Goal: Complete application form

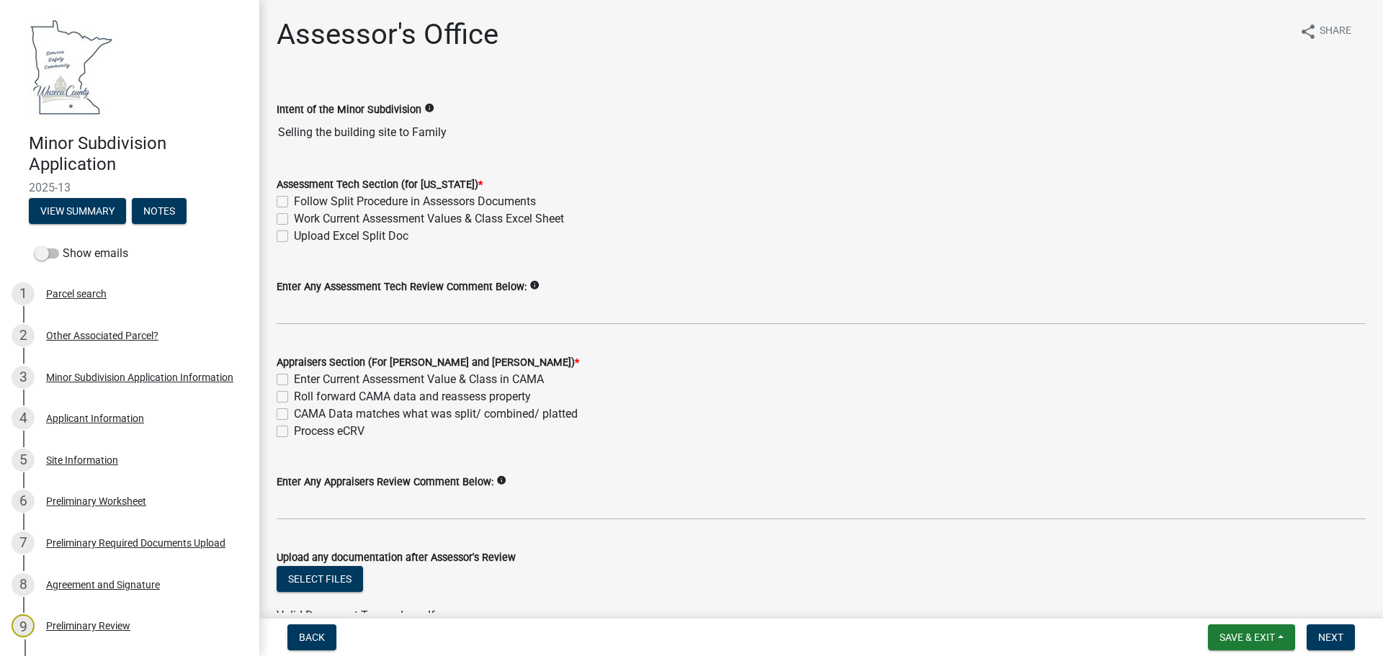
click at [294, 198] on label "Follow Split Procedure in Assessors Documents" at bounding box center [415, 201] width 242 height 17
click at [294, 198] on input "Follow Split Procedure in Assessors Documents" at bounding box center [298, 197] width 9 height 9
checkbox input "true"
checkbox input "false"
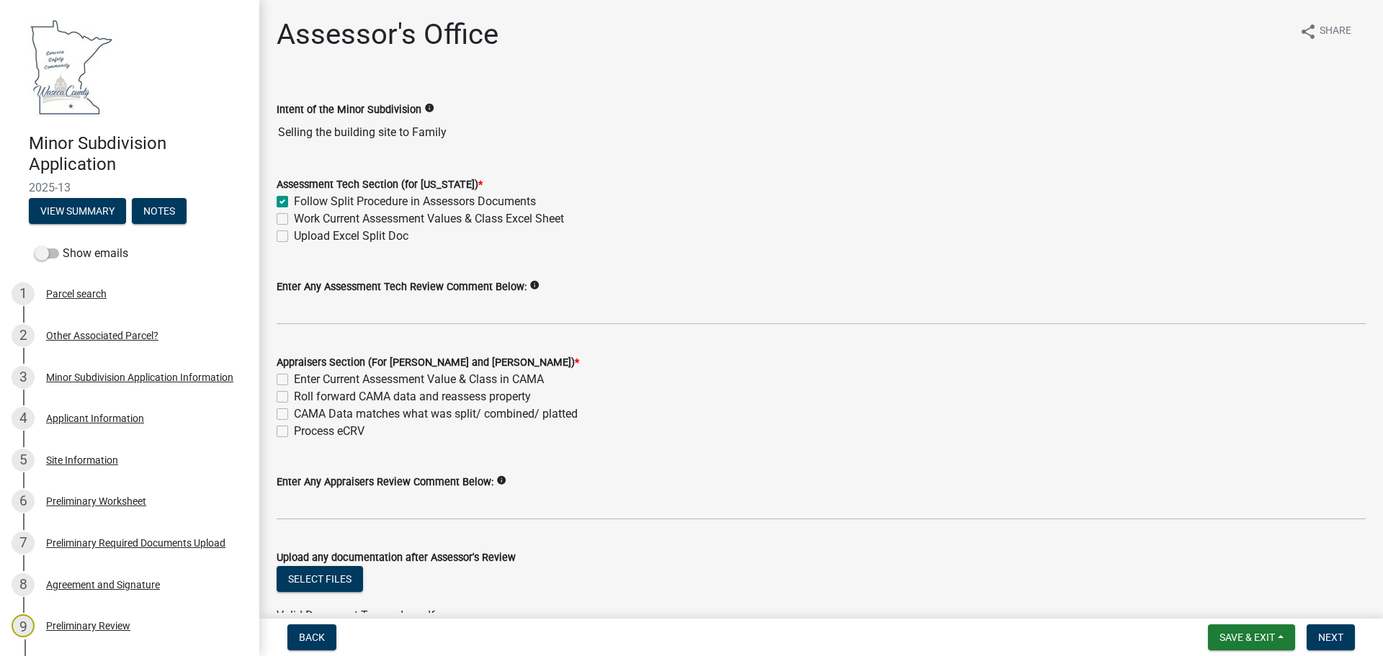
click at [294, 218] on label "Work Current Assessment Values & Class Excel Sheet" at bounding box center [429, 218] width 270 height 17
click at [294, 218] on input "Work Current Assessment Values & Class Excel Sheet" at bounding box center [298, 214] width 9 height 9
checkbox input "true"
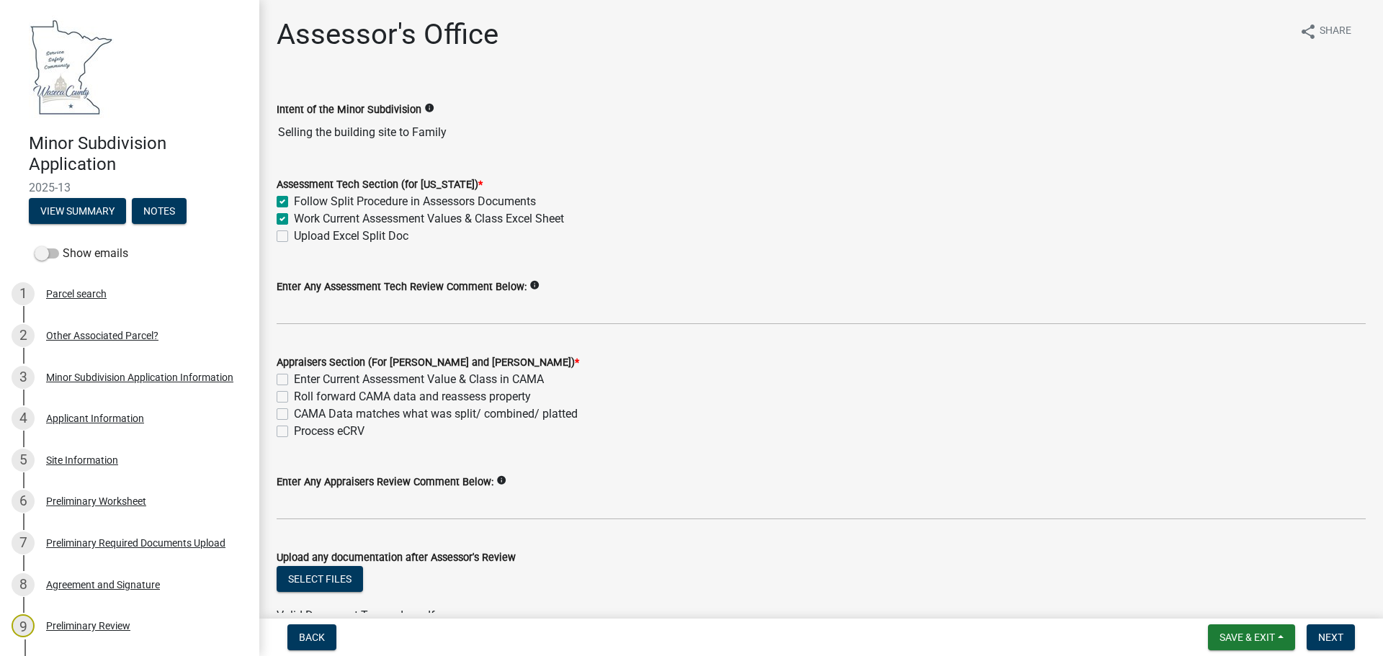
click at [294, 233] on label "Upload Excel Split Doc" at bounding box center [351, 236] width 115 height 17
click at [294, 233] on input "Upload Excel Split Doc" at bounding box center [298, 232] width 9 height 9
checkbox input "true"
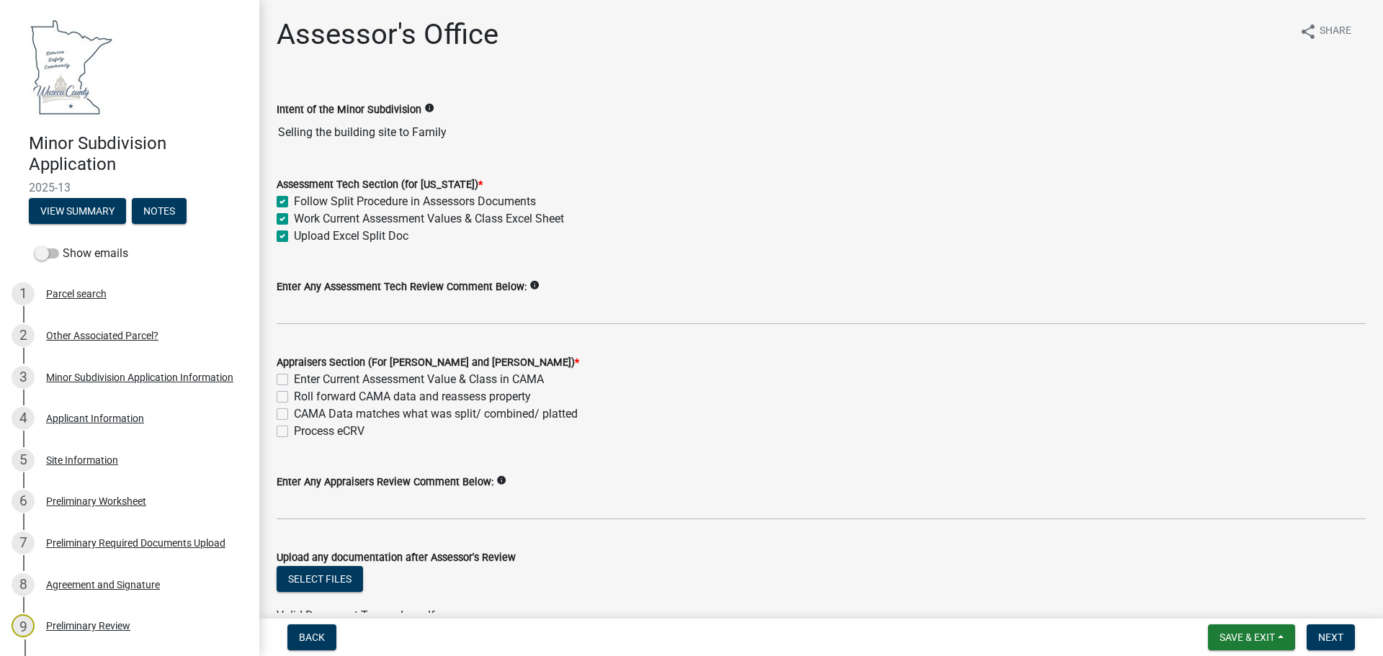
checkbox input "true"
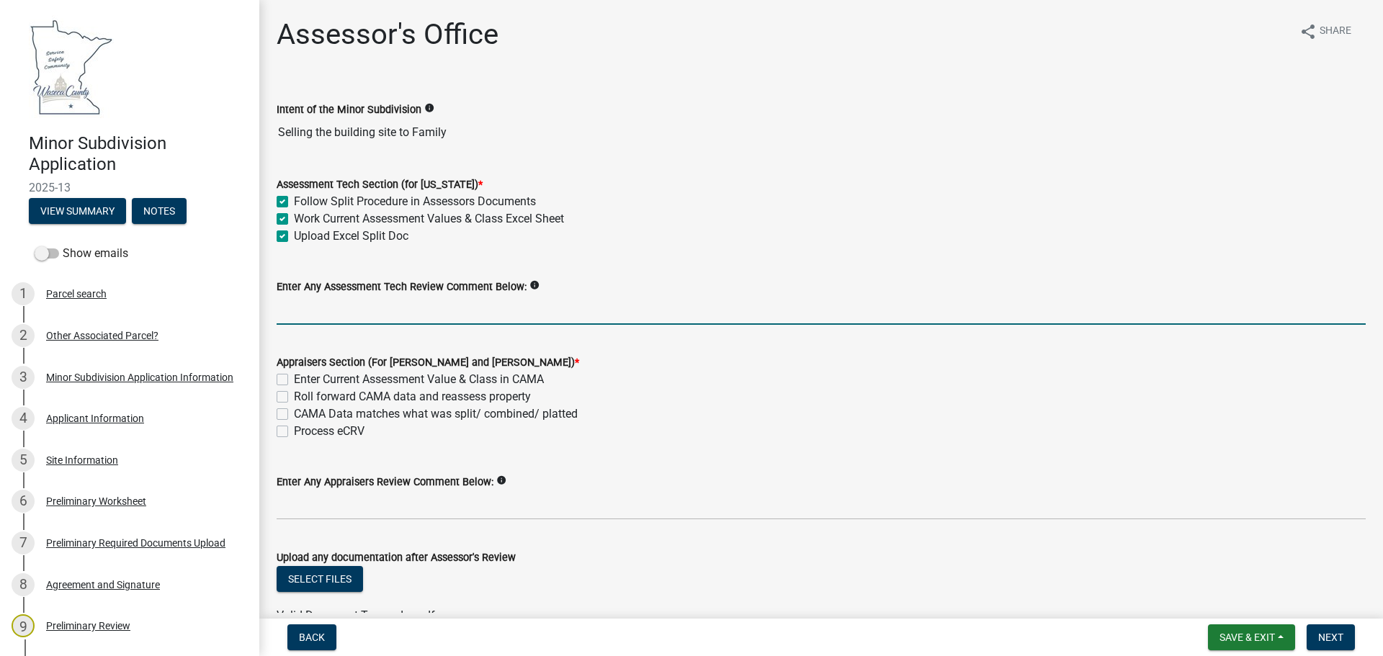
drag, startPoint x: 289, startPoint y: 304, endPoint x: 313, endPoint y: 307, distance: 23.9
click at [290, 304] on input "Enter Any Assessment Tech Review Comment Below:" at bounding box center [821, 310] width 1089 height 30
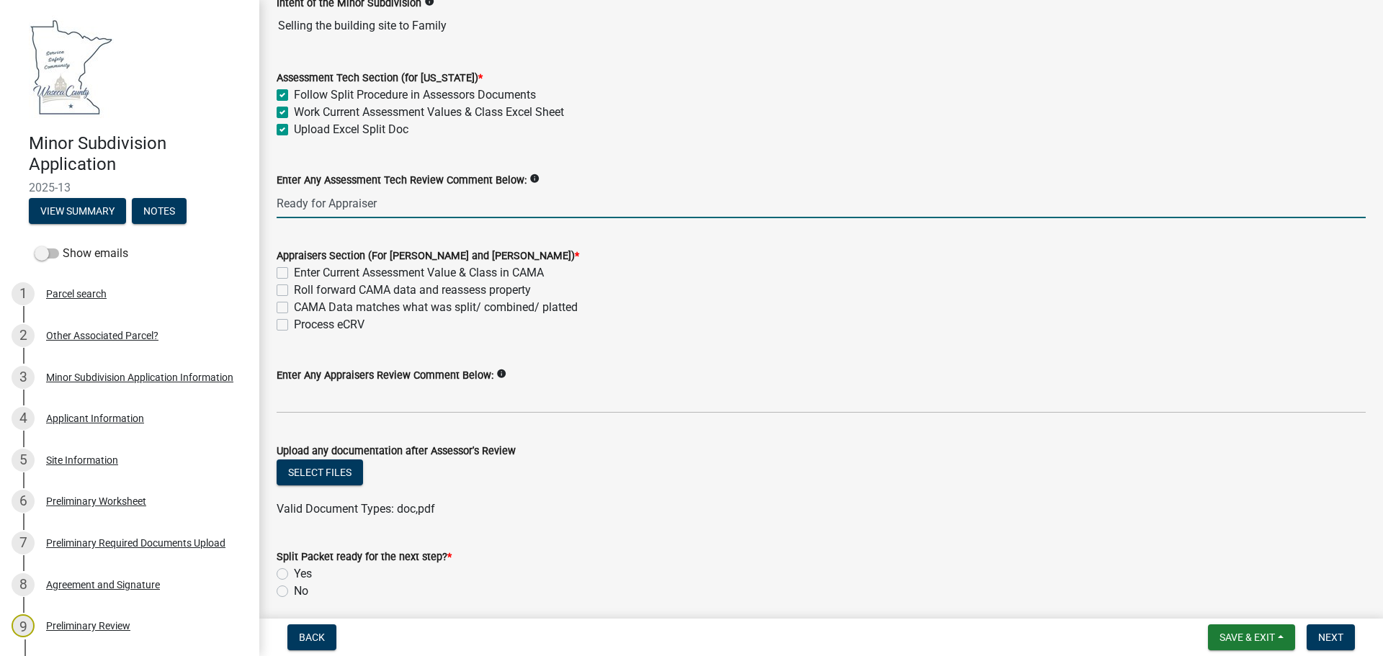
scroll to position [144, 0]
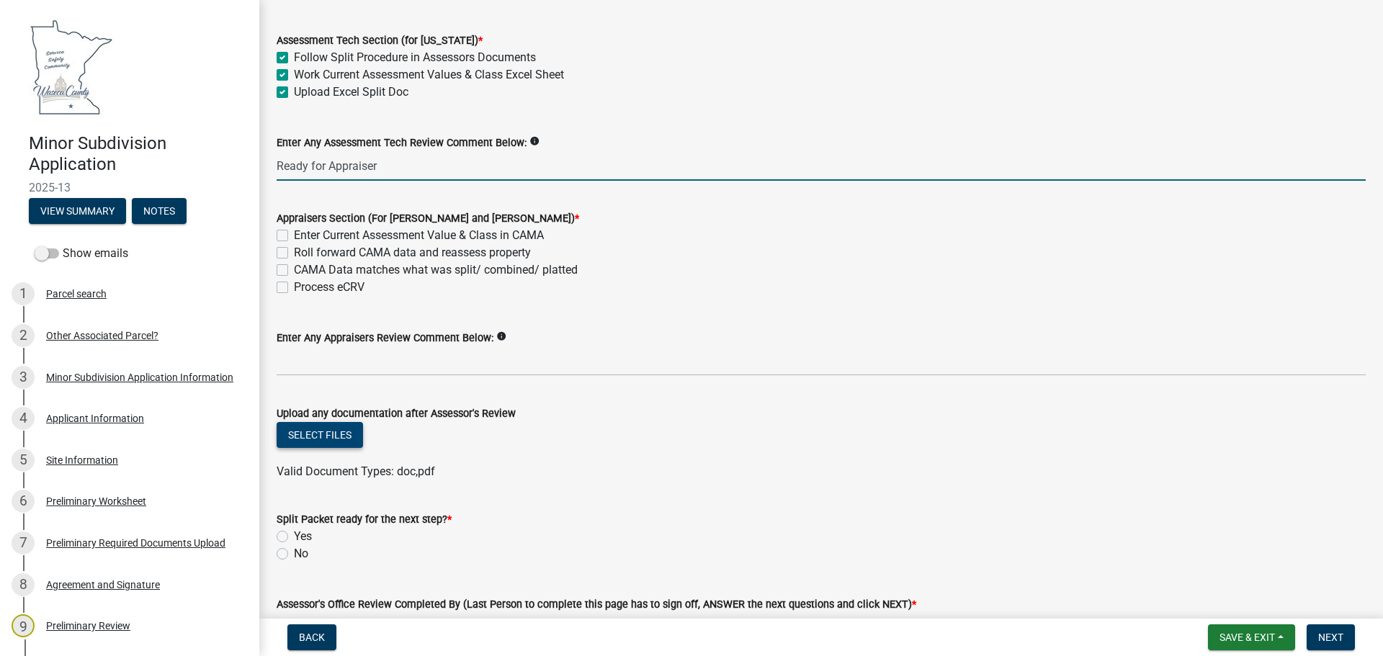
type input "Ready for Appraiser"
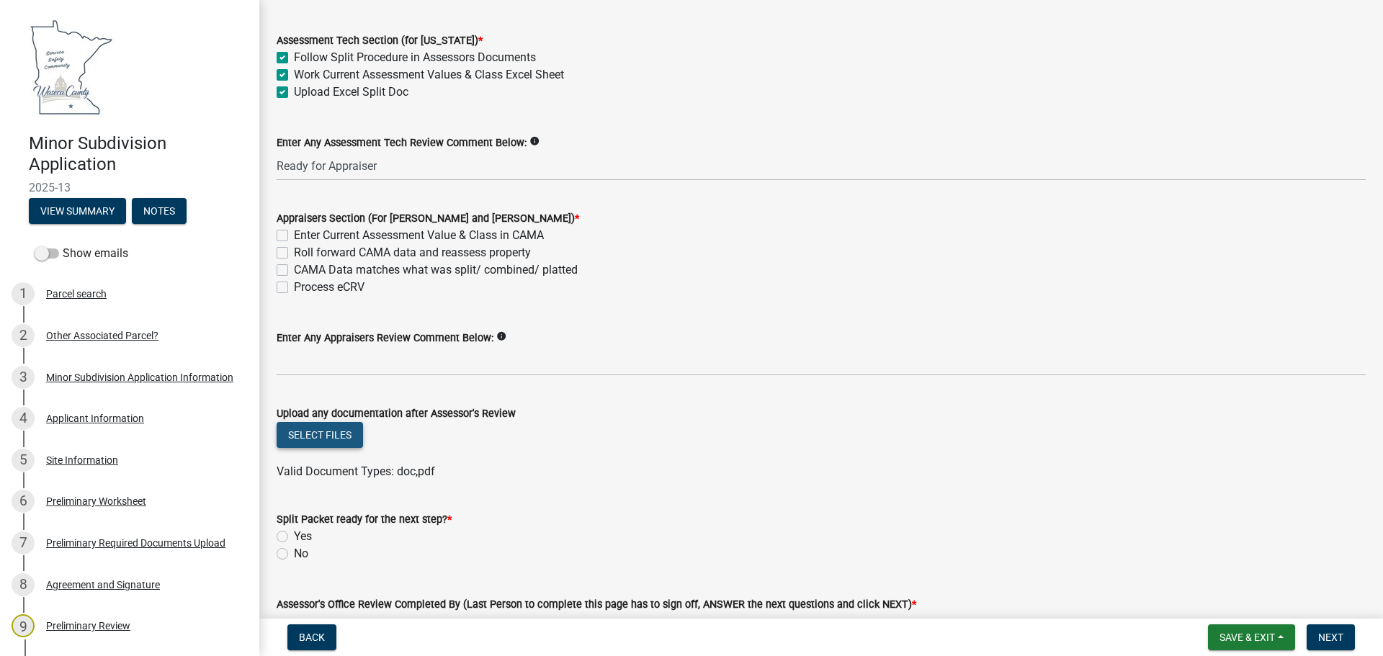
click at [329, 432] on button "Select files" at bounding box center [320, 435] width 86 height 26
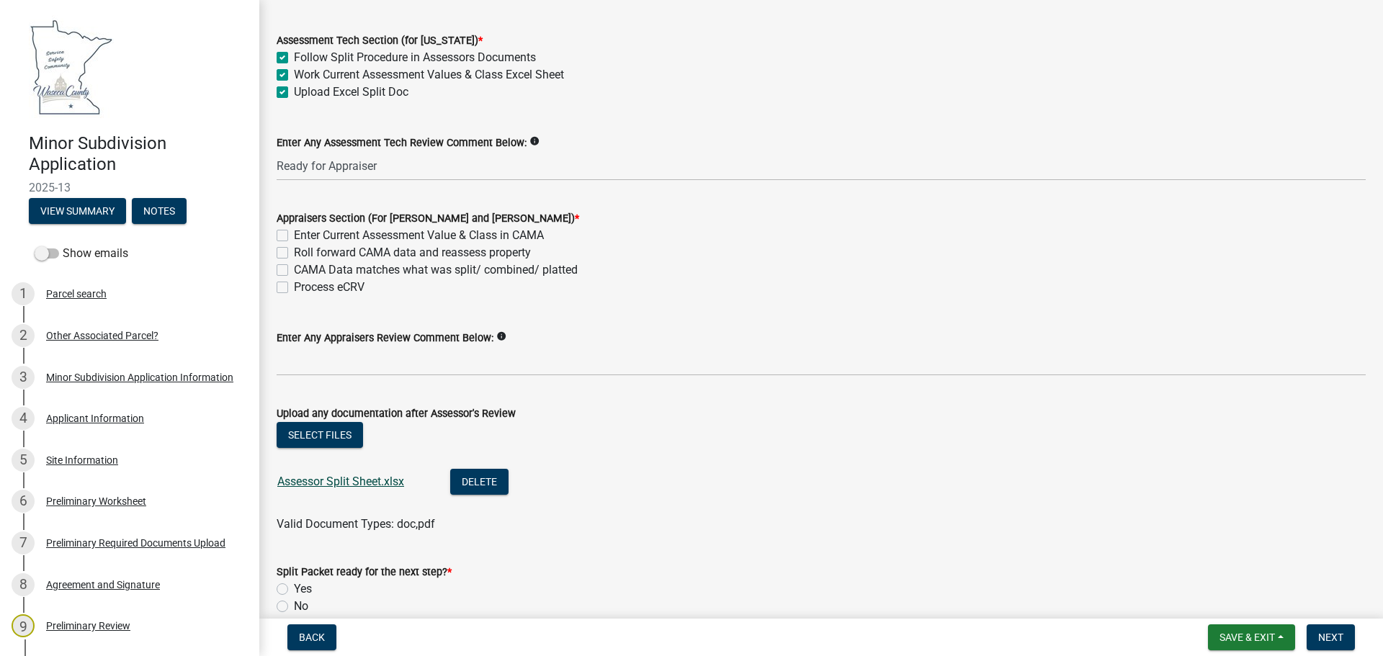
click at [360, 480] on link "Assessor Split Sheet.xlsx" at bounding box center [340, 482] width 127 height 14
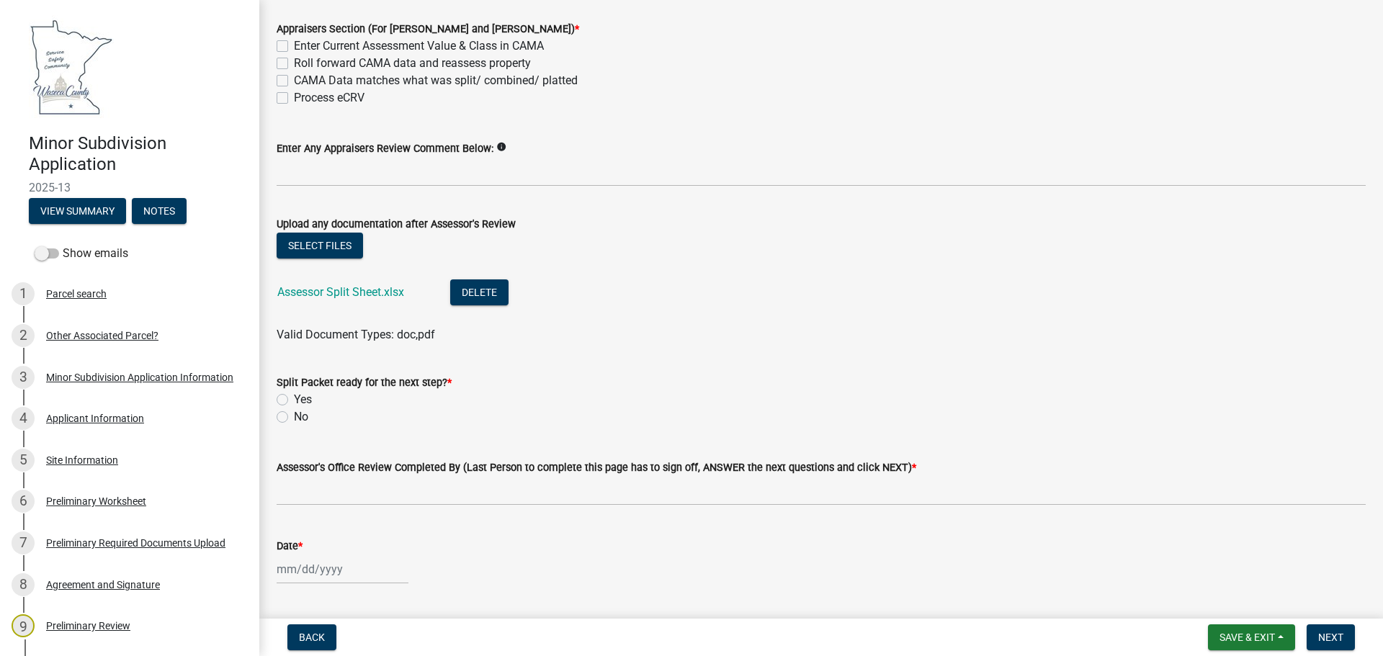
scroll to position [360, 0]
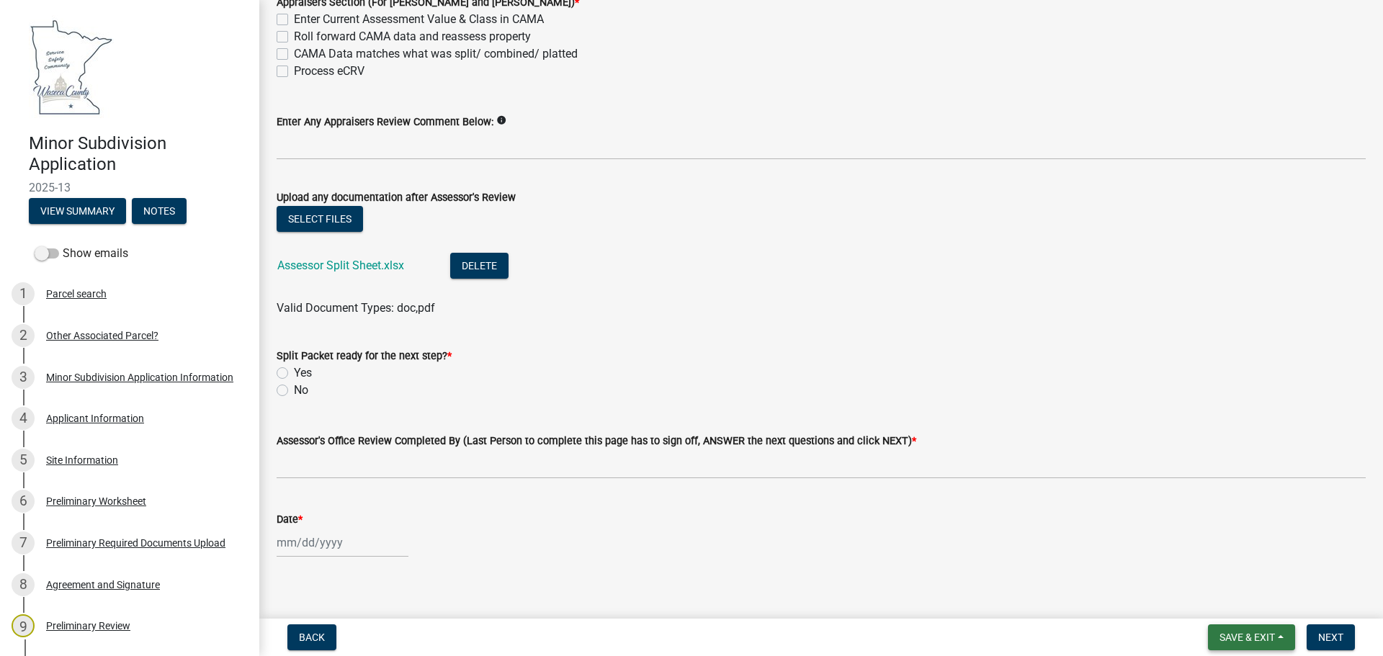
click at [1233, 640] on span "Save & Exit" at bounding box center [1247, 638] width 55 height 12
click at [1227, 571] on button "Save" at bounding box center [1237, 565] width 115 height 35
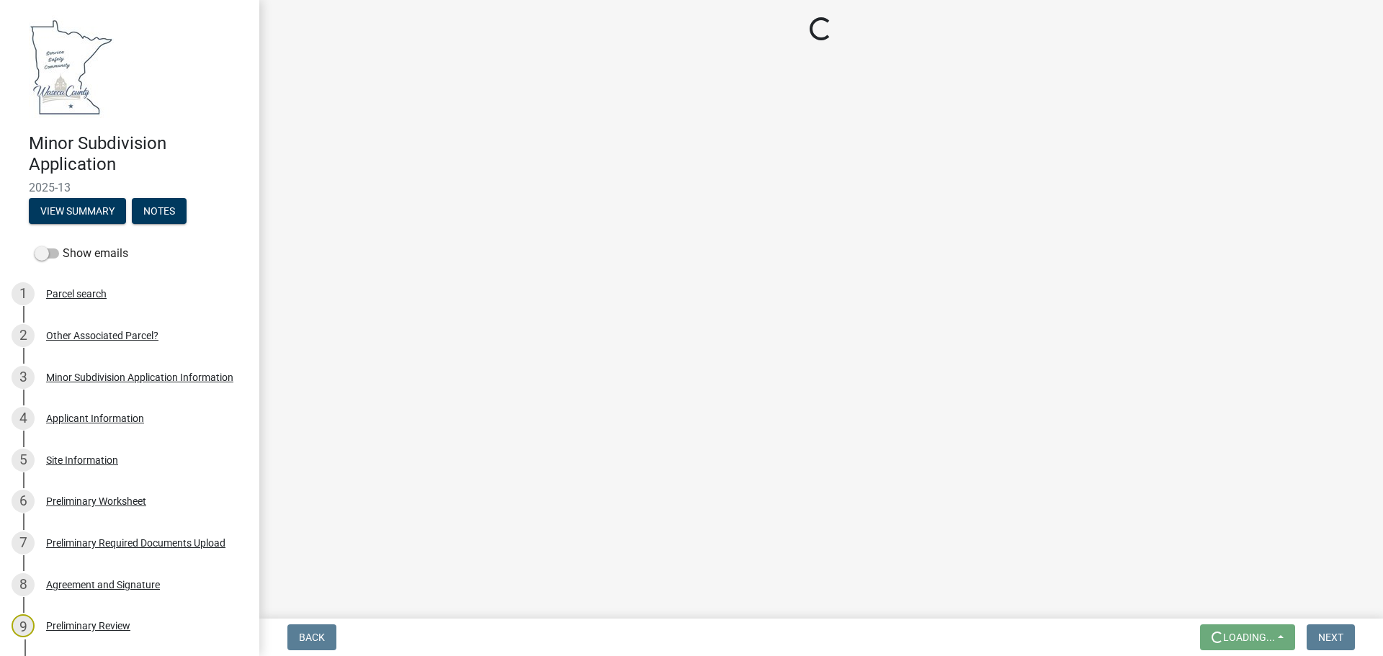
scroll to position [0, 0]
